Goal: Information Seeking & Learning: Learn about a topic

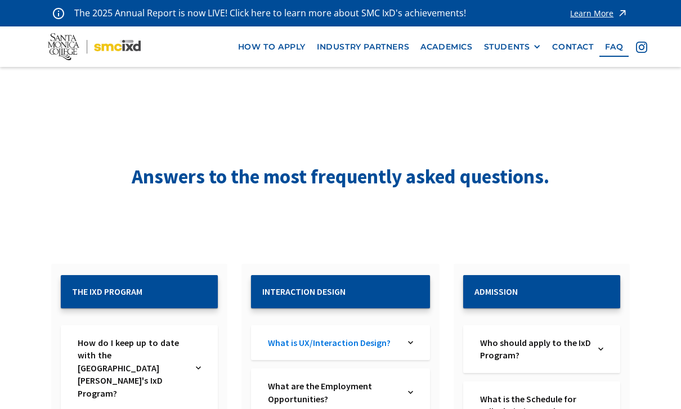
click at [395, 349] on link "What is UX/Interaction Design?" at bounding box center [333, 343] width 131 height 12
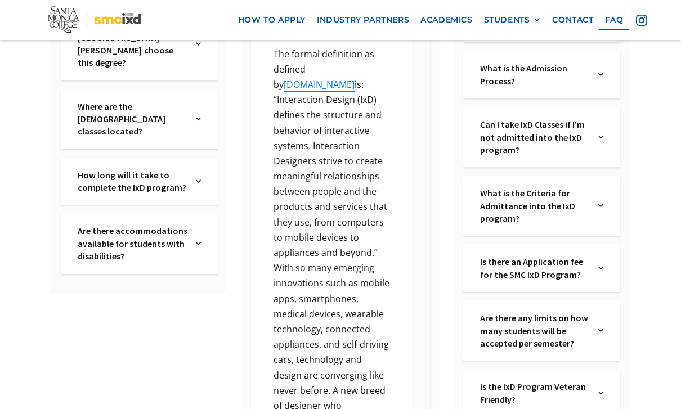
scroll to position [401, 0]
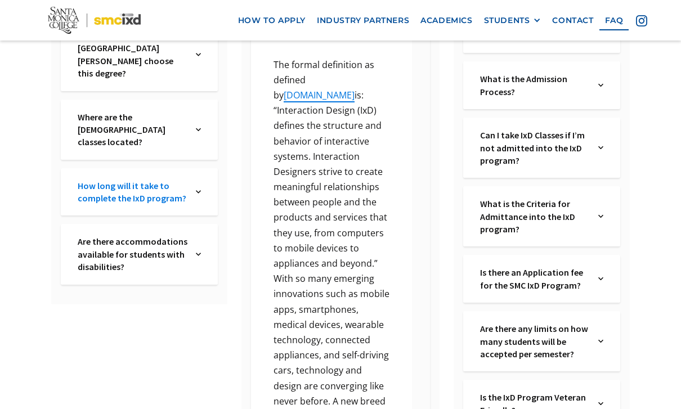
click at [189, 180] on link "How long will it take to complete the IxD program?" at bounding box center [133, 192] width 111 height 25
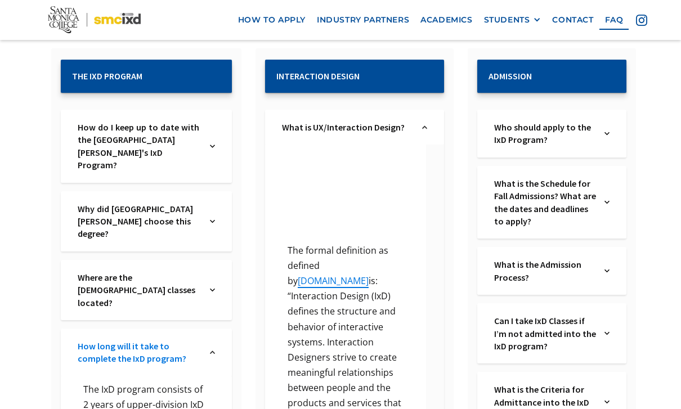
scroll to position [216, 0]
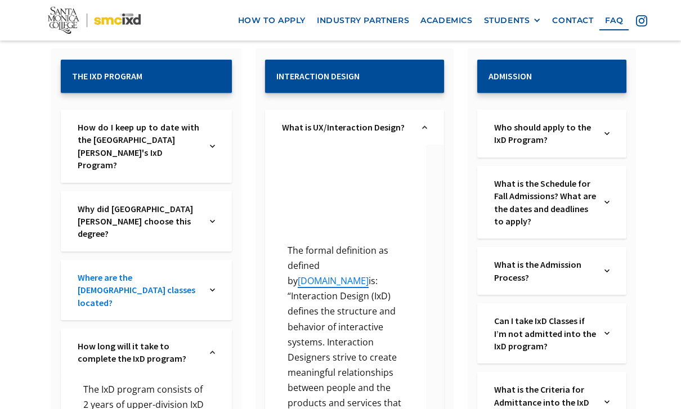
click at [111, 271] on link "Where are the IxD classes located?" at bounding box center [140, 290] width 124 height 38
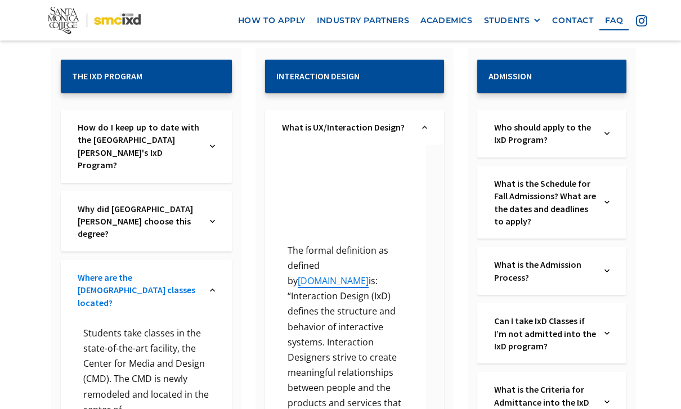
click at [95, 271] on link "Where are the IxD classes located?" at bounding box center [140, 290] width 124 height 38
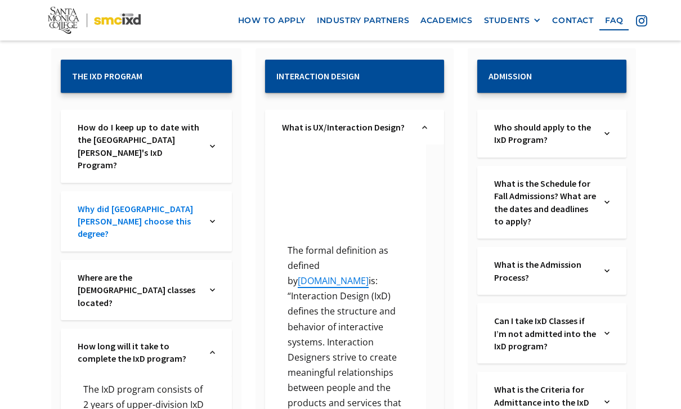
click at [78, 212] on link "Why did Santa Monica College choose this degree?" at bounding box center [140, 222] width 124 height 38
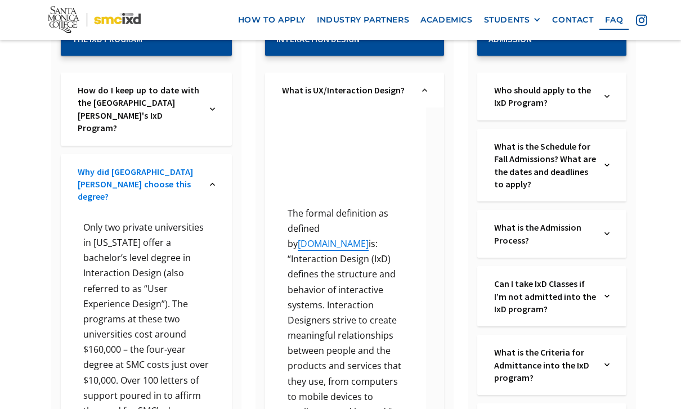
scroll to position [253, 0]
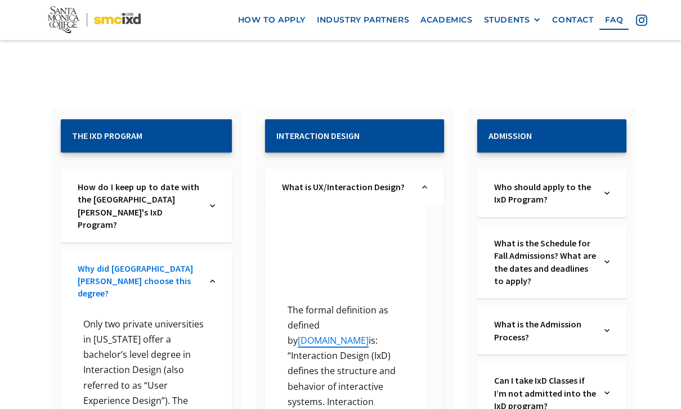
click at [82, 263] on link "Why did Santa Monica College choose this degree?" at bounding box center [140, 282] width 124 height 38
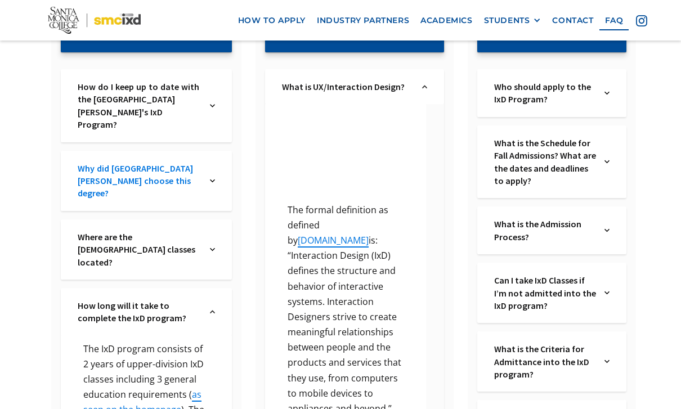
scroll to position [295, 0]
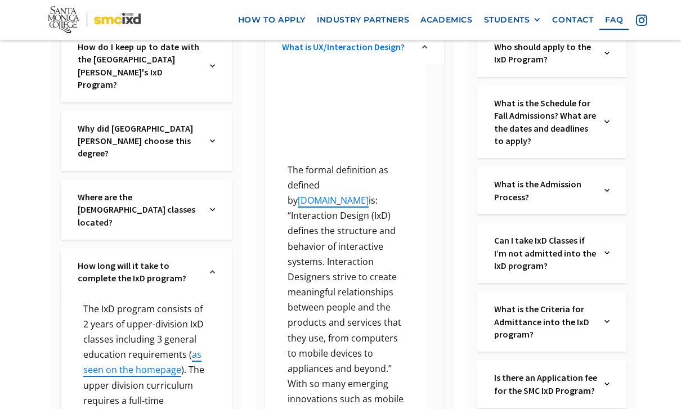
click at [300, 53] on link "What is UX/Interaction Design?" at bounding box center [347, 47] width 131 height 12
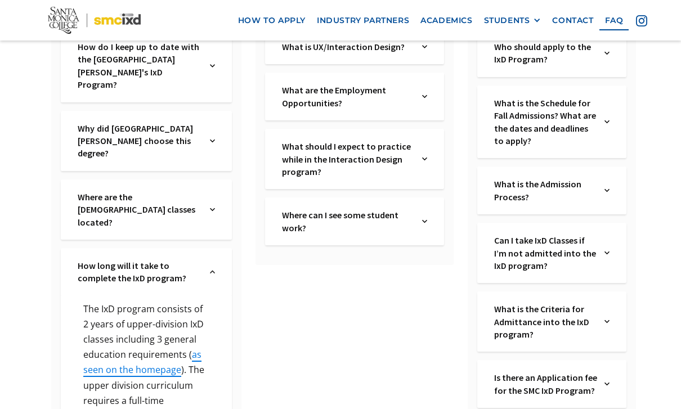
click at [405, 245] on div "Where can I see some student work? Text Link" at bounding box center [354, 222] width 179 height 48
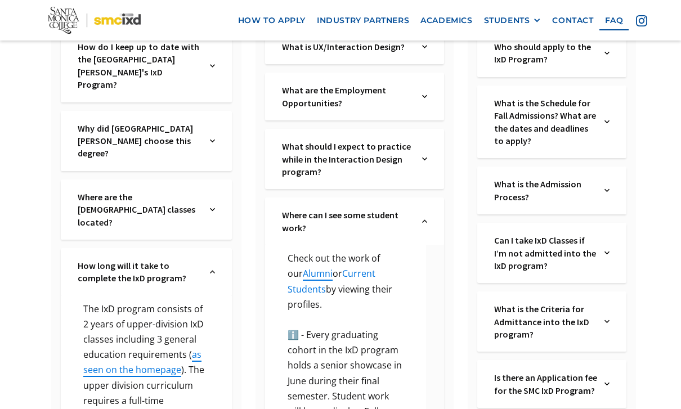
click at [375, 285] on link "Current Students" at bounding box center [332, 281] width 88 height 28
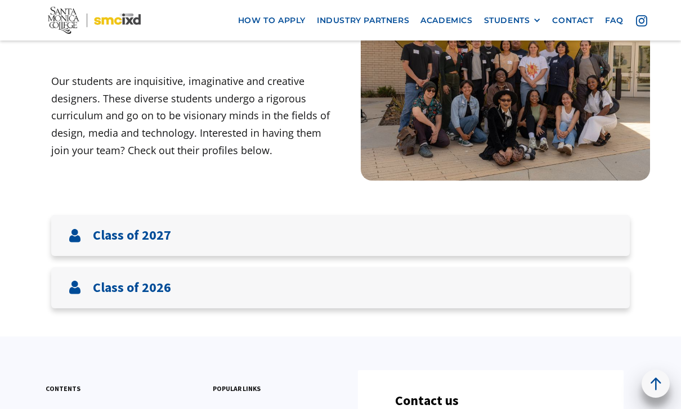
scroll to position [155, 0]
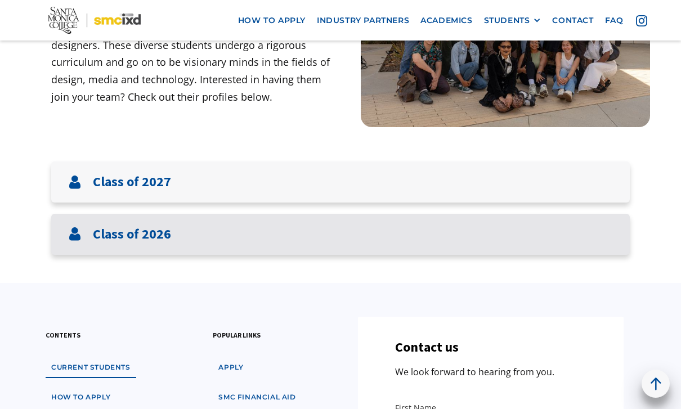
click at [513, 241] on div "Class of 2026" at bounding box center [340, 234] width 579 height 41
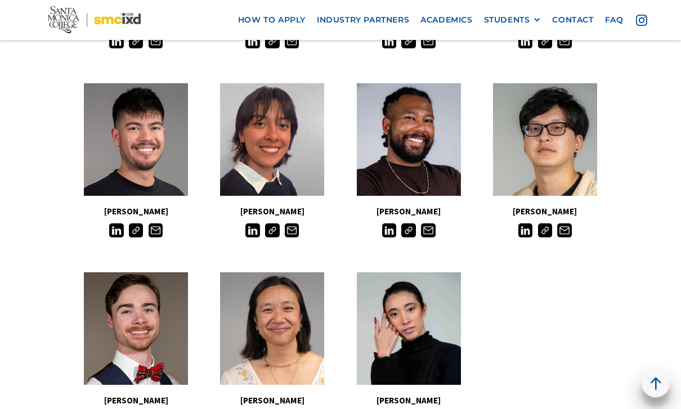
scroll to position [918, 0]
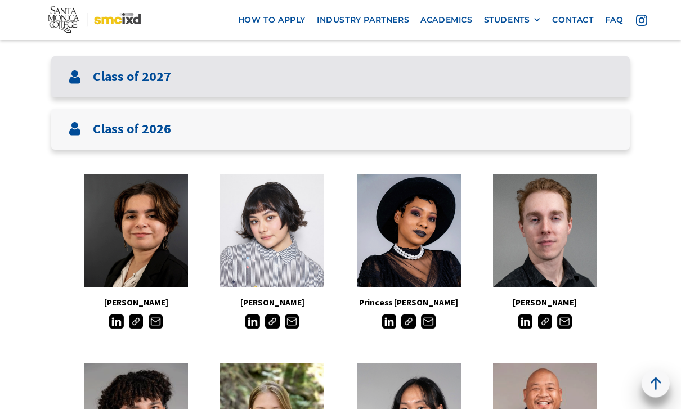
click at [97, 75] on h3 "Class of 2027" at bounding box center [132, 77] width 78 height 16
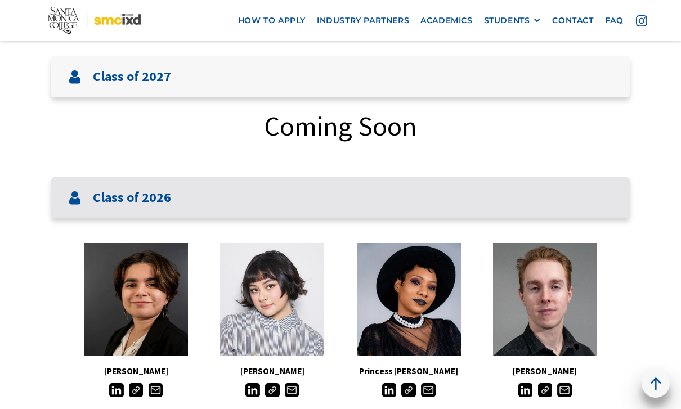
click at [597, 207] on div "Class of 2026" at bounding box center [340, 197] width 579 height 41
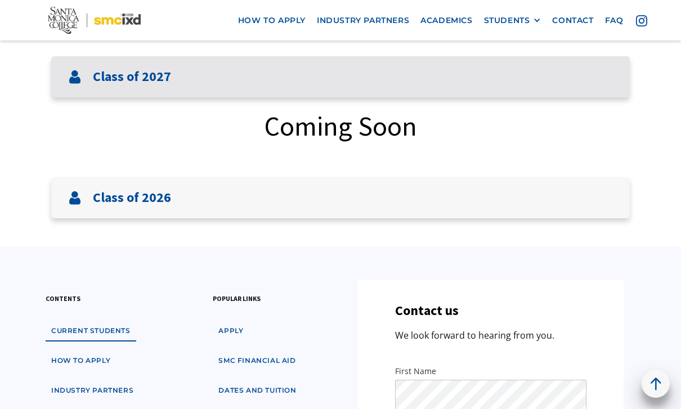
click at [577, 91] on div "Class of 2027" at bounding box center [340, 76] width 579 height 41
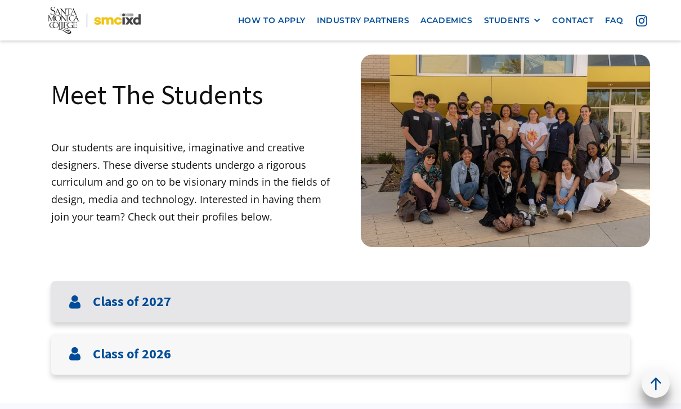
scroll to position [0, 0]
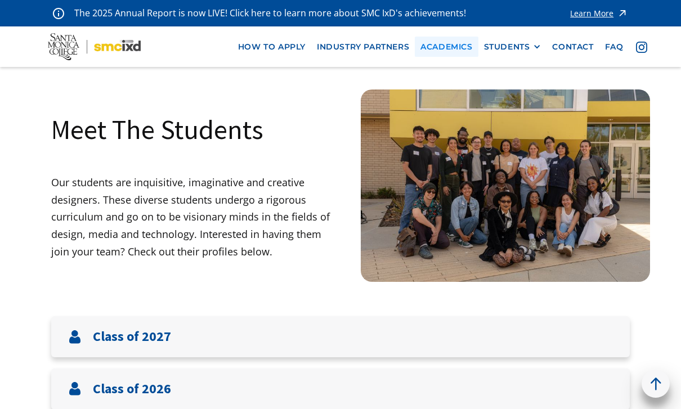
click at [442, 47] on link "Academics" at bounding box center [446, 47] width 63 height 21
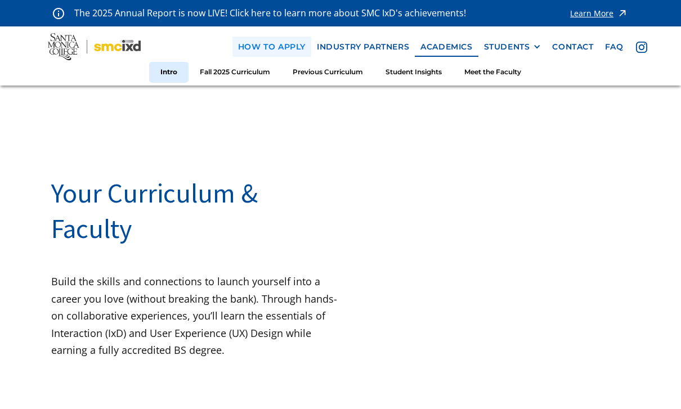
click at [289, 46] on link "how to apply" at bounding box center [271, 47] width 79 height 21
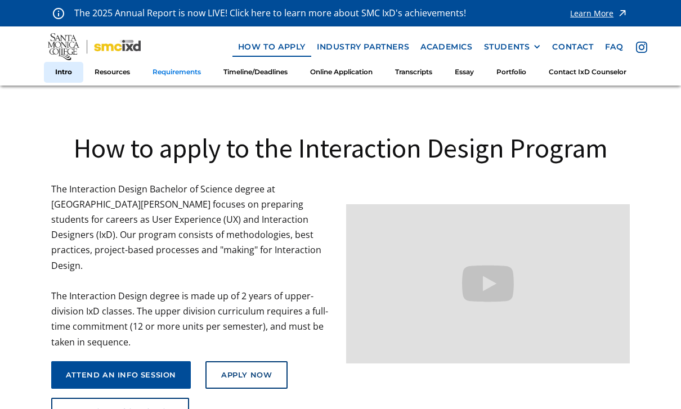
click at [166, 82] on link "Requirements" at bounding box center [176, 72] width 71 height 21
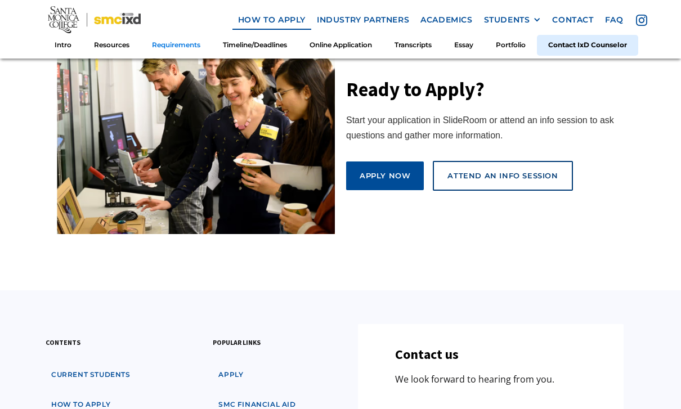
scroll to position [6100, 0]
